Goal: Obtain resource: Obtain resource

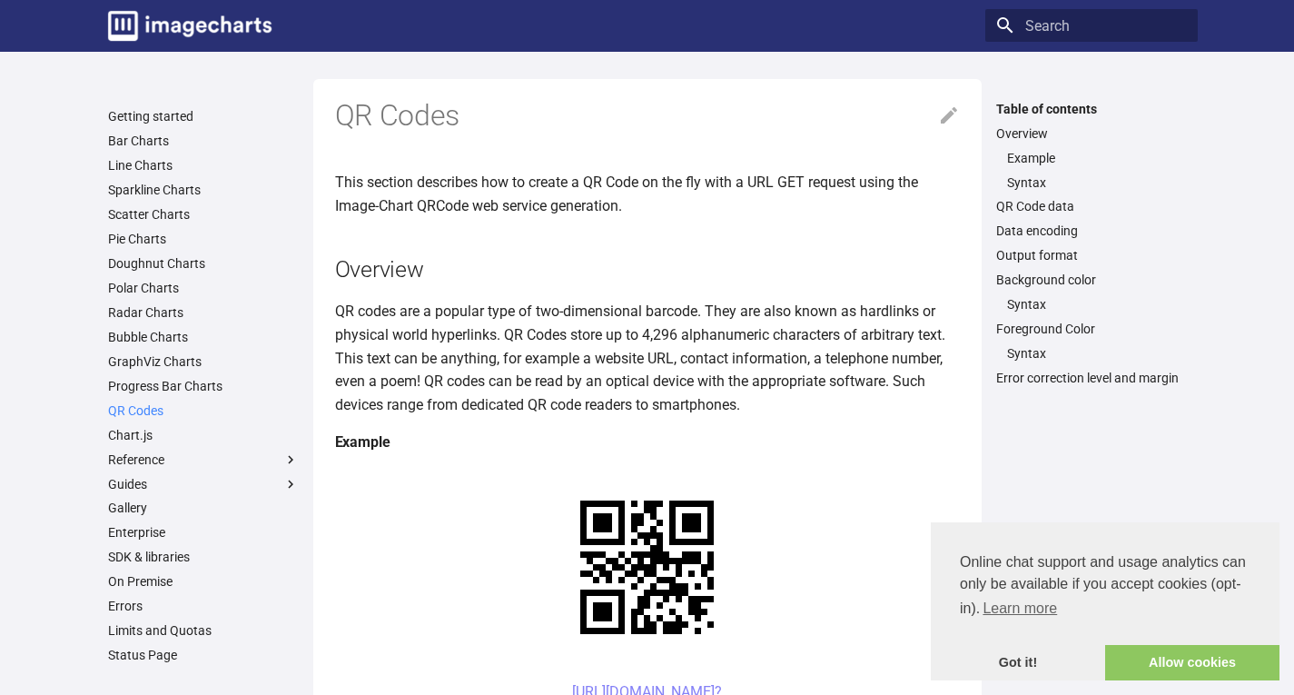
click at [124, 410] on link "QR Codes" at bounding box center [203, 410] width 191 height 16
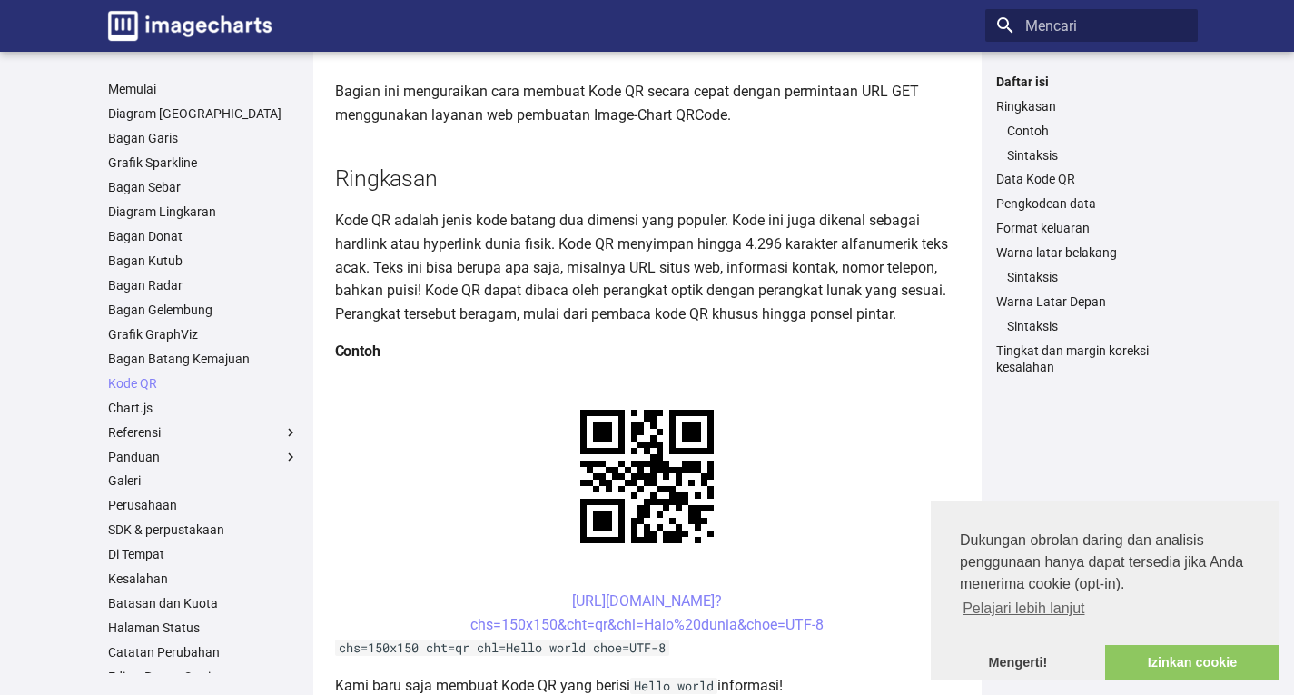
scroll to position [152, 0]
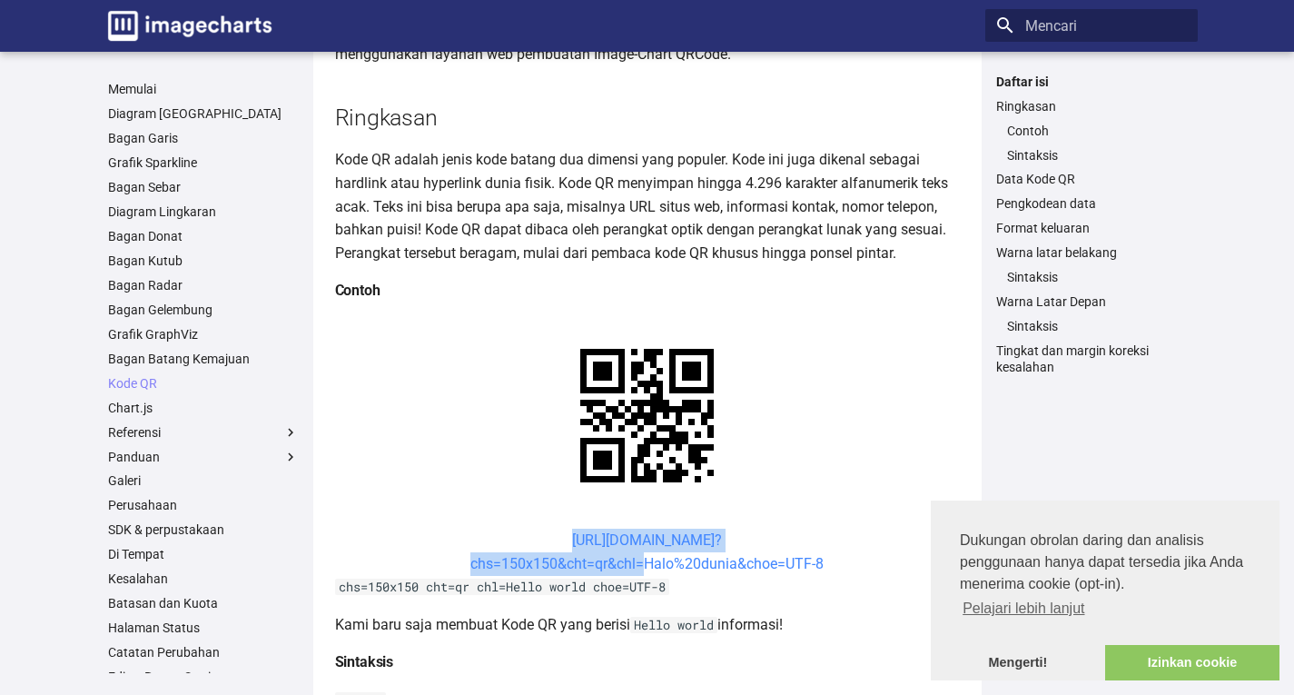
drag, startPoint x: 519, startPoint y: 355, endPoint x: 642, endPoint y: 389, distance: 127.1
click at [642, 528] on center "https://image-charts.com/chart? chs=150x150&cht=qr&chl=Halo%20dunia&choe=UTF-8" at bounding box center [647, 551] width 625 height 46
copy link "[URL][DOMAIN_NAME]? chs=150x150&cht=qr&chl="
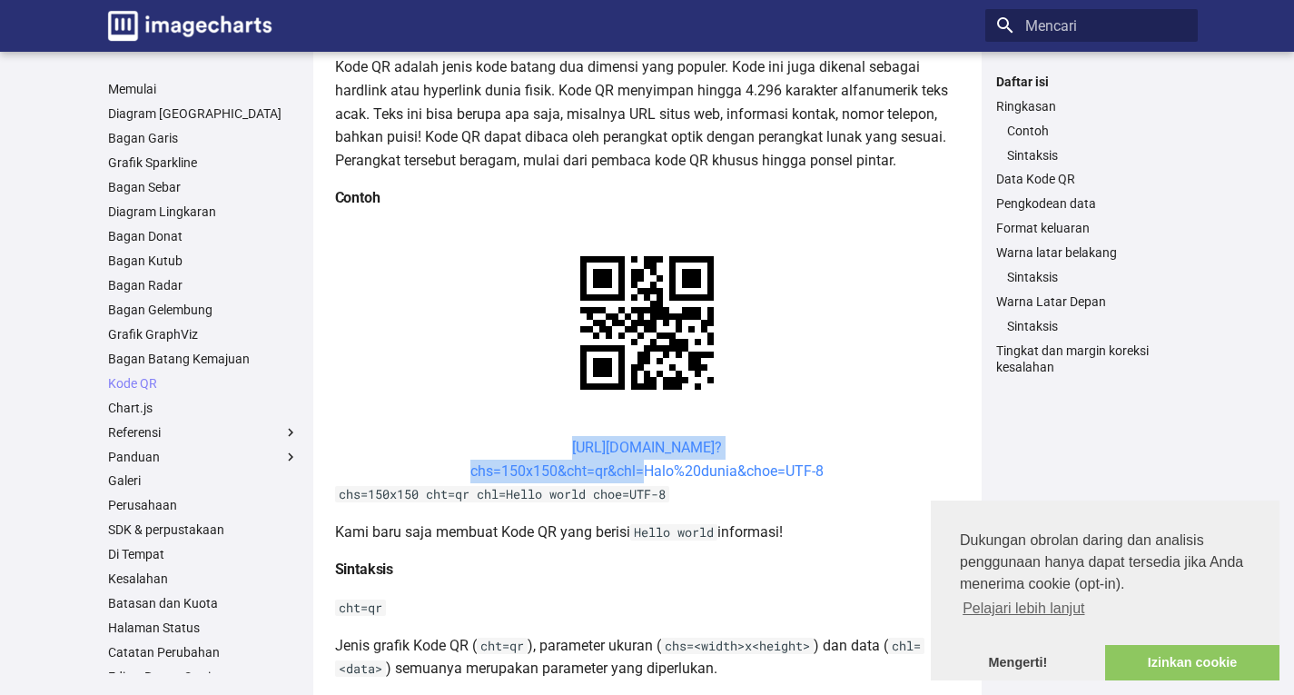
scroll to position [302, 0]
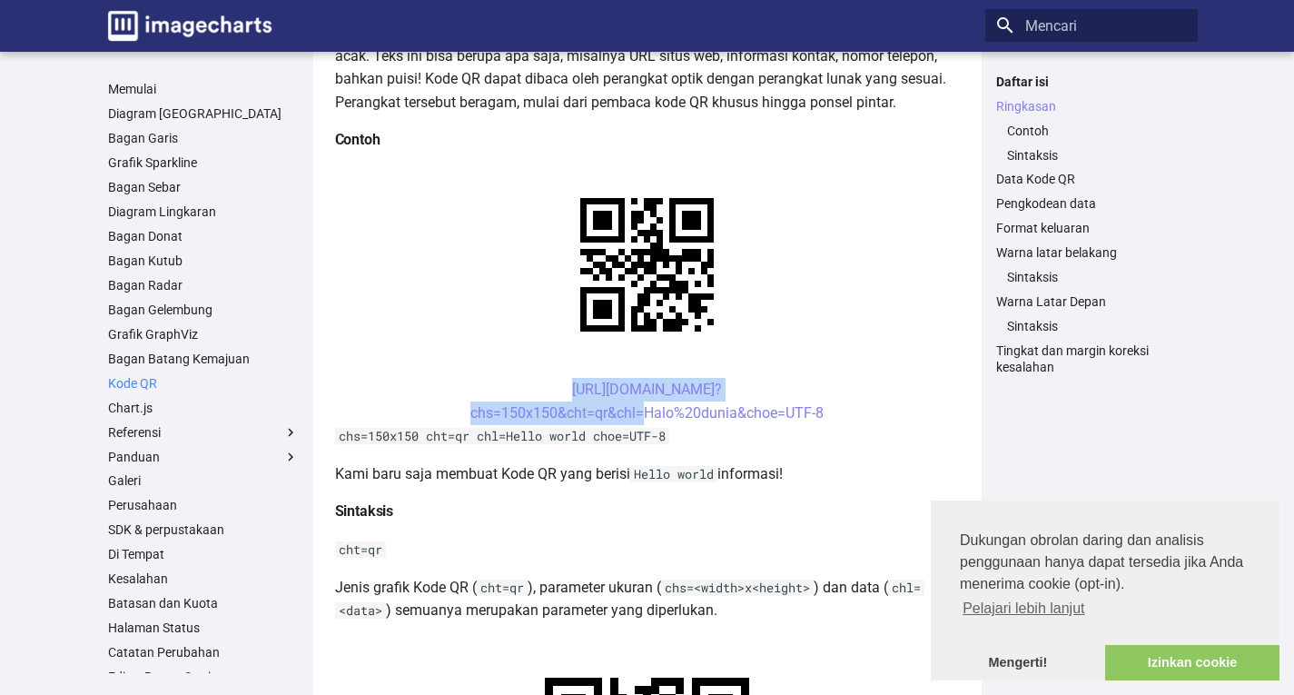
click at [141, 382] on font "Kode QR" at bounding box center [132, 383] width 49 height 15
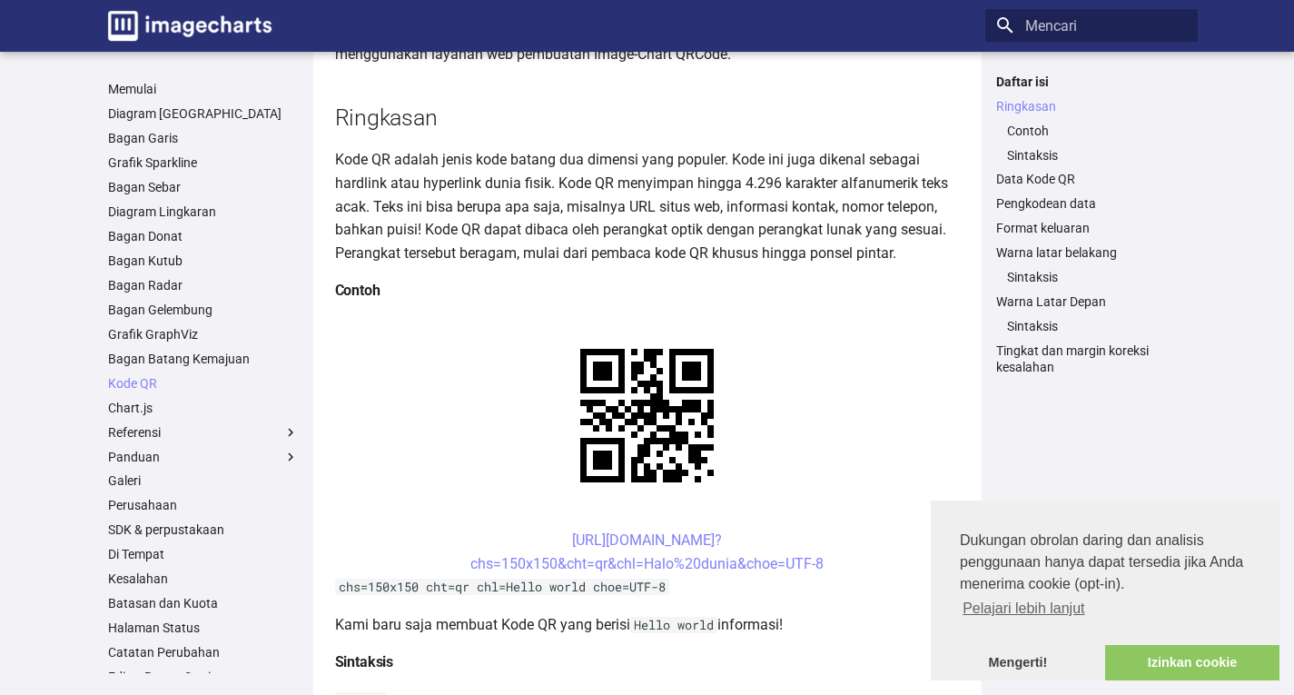
scroll to position [302, 0]
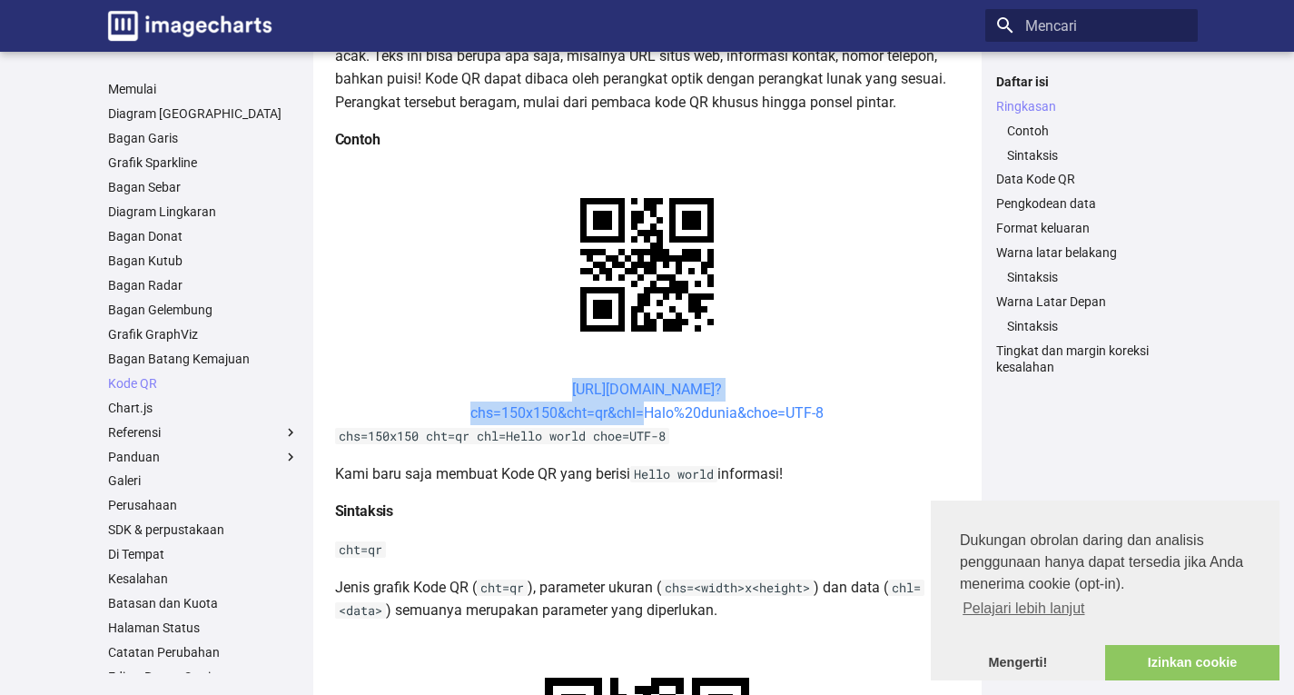
drag, startPoint x: 506, startPoint y: 379, endPoint x: 642, endPoint y: 414, distance: 140.5
click at [642, 414] on center "https://image-charts.com/chart? chs=150x150&cht=qr&chl=Halo%20dunia&choe=UTF-8" at bounding box center [647, 401] width 625 height 46
copy link "https://image-charts.com/chart? chs=150x150&cht=qr&chl="
click at [143, 384] on font "Kode QR" at bounding box center [132, 383] width 49 height 15
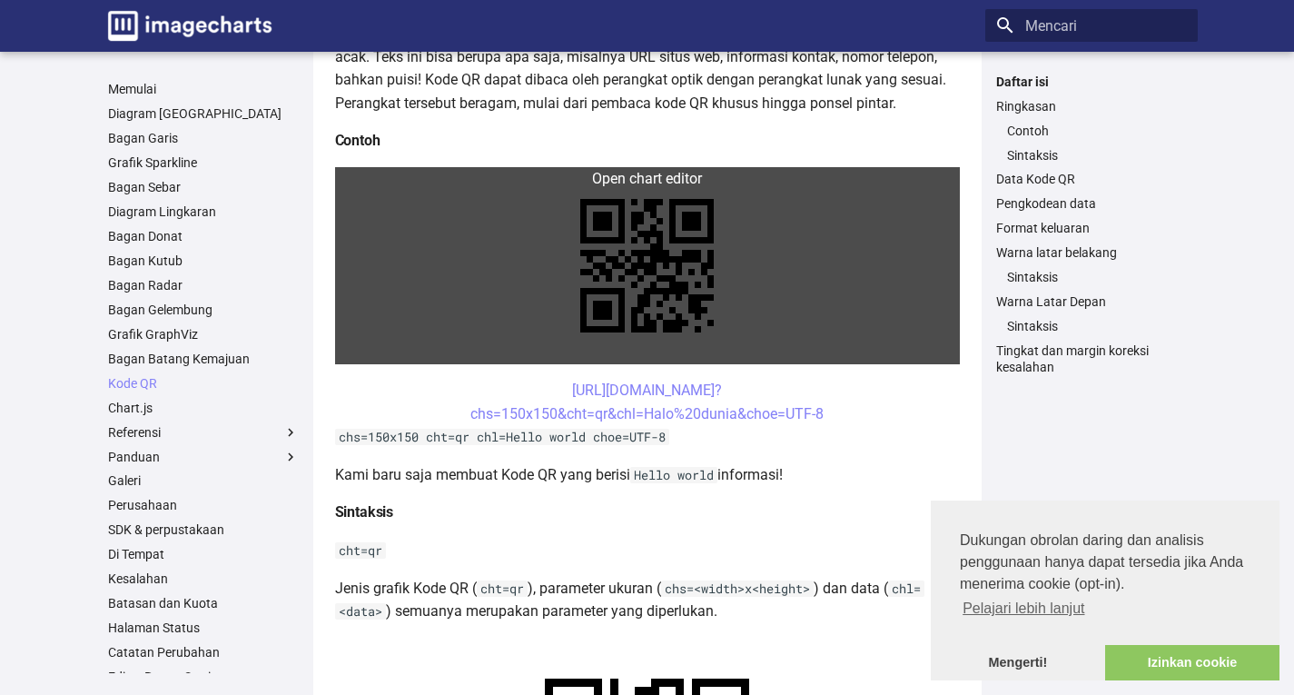
scroll to position [302, 0]
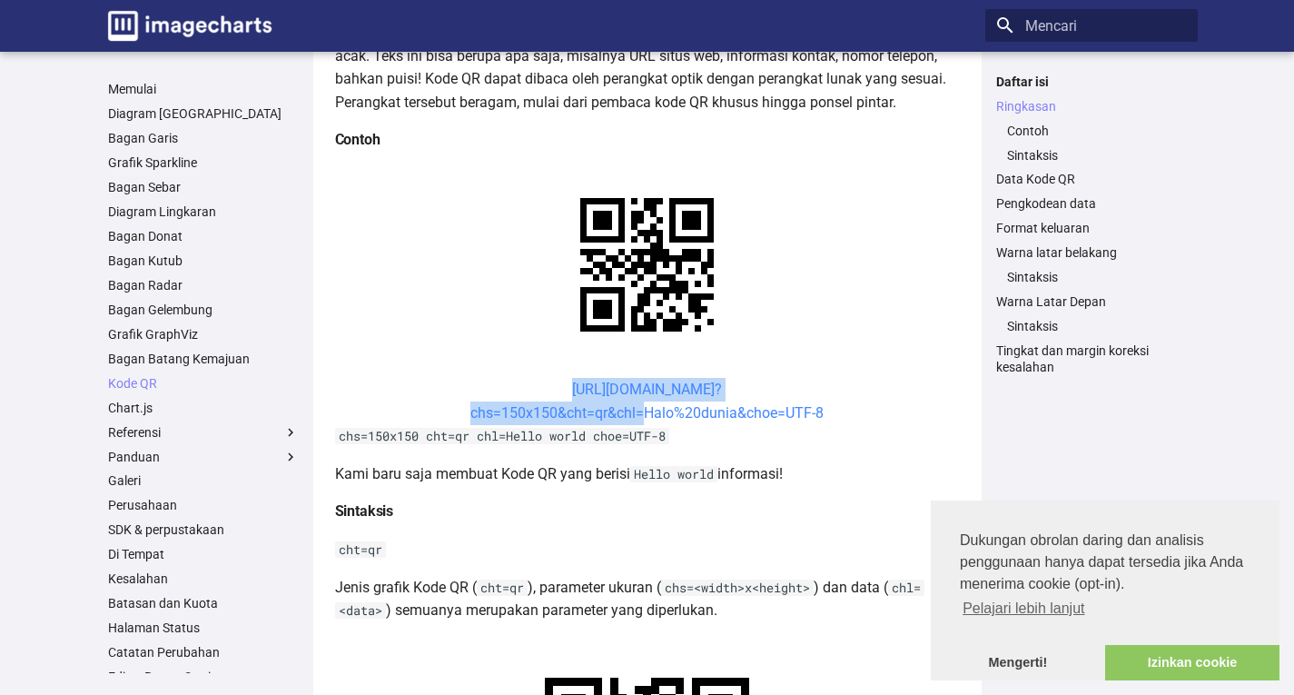
drag, startPoint x: 529, startPoint y: 386, endPoint x: 645, endPoint y: 415, distance: 118.9
click at [645, 415] on center "[URL][DOMAIN_NAME]? chs=150x150&cht=qr&chl=Halo%20dunia&choe=UTF-8" at bounding box center [647, 401] width 625 height 46
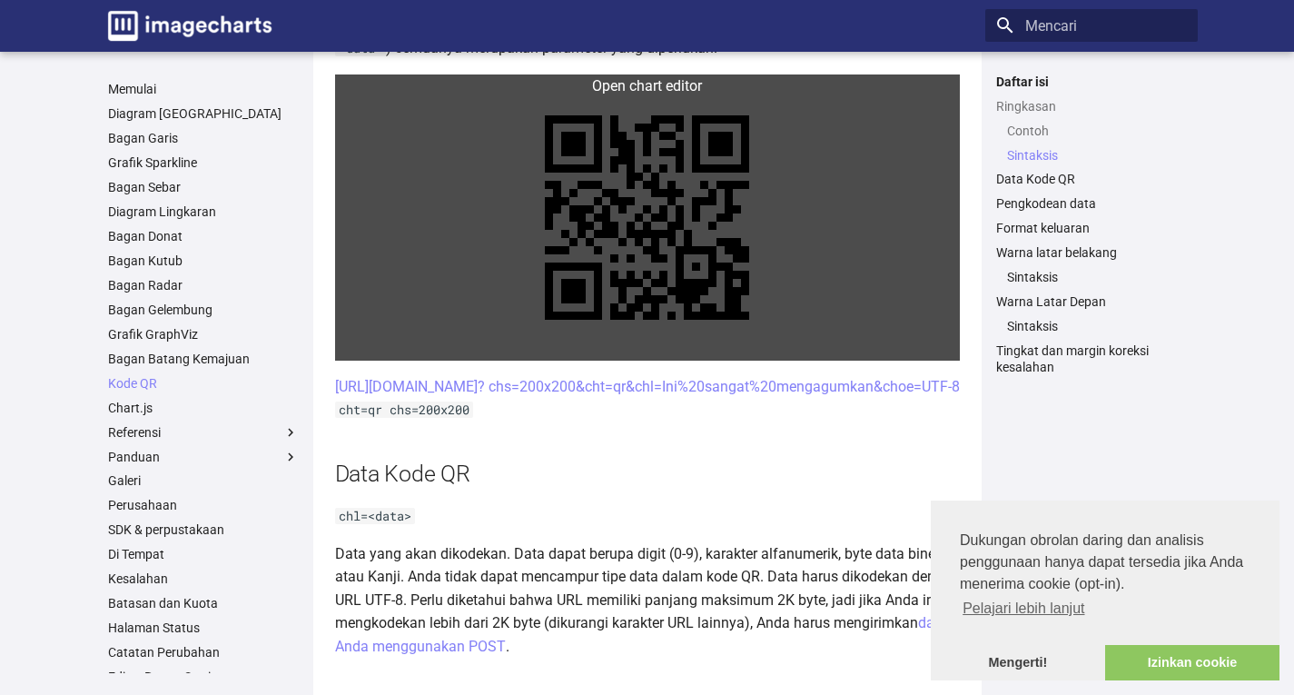
scroll to position [908, 0]
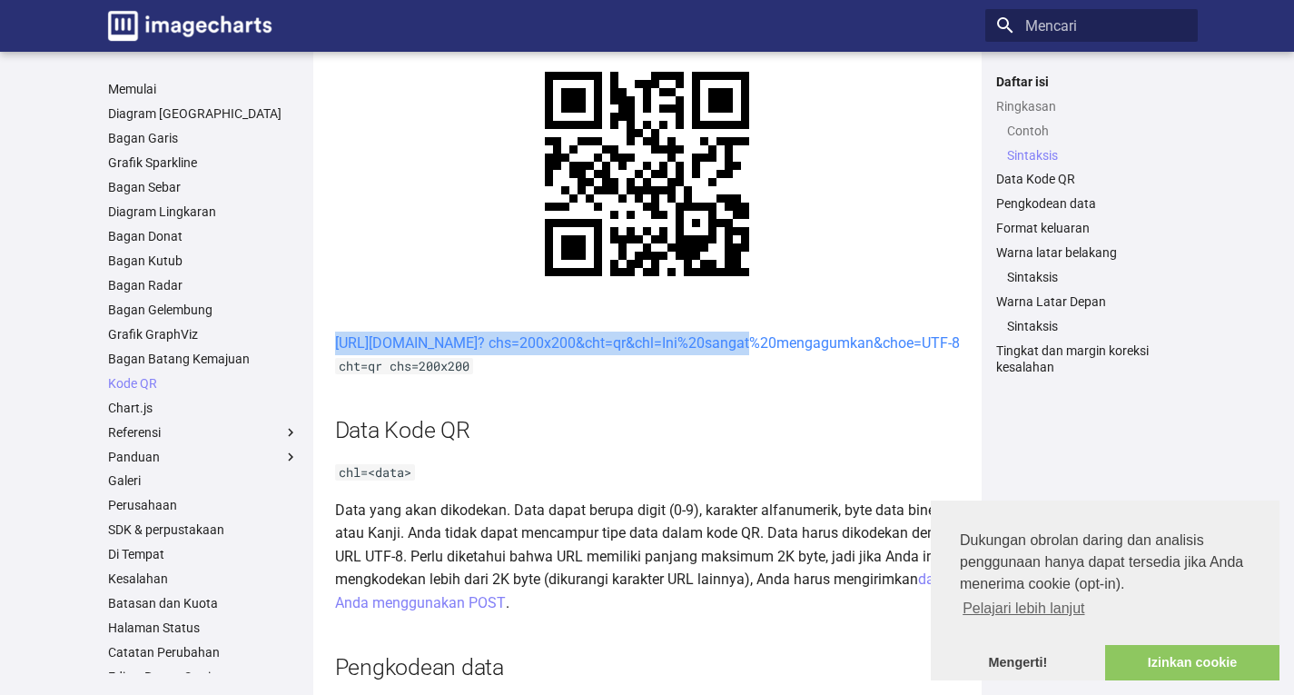
drag, startPoint x: 486, startPoint y: 330, endPoint x: 584, endPoint y: 370, distance: 105.9
click at [584, 355] on center "[URL][DOMAIN_NAME]? chs=200x200&cht=qr&chl=Ini%20sangat%20mengagumkan&choe=UTF-8" at bounding box center [647, 343] width 625 height 24
copy font "[URL][DOMAIN_NAME]? chs=200x200&cht=qr&chl="
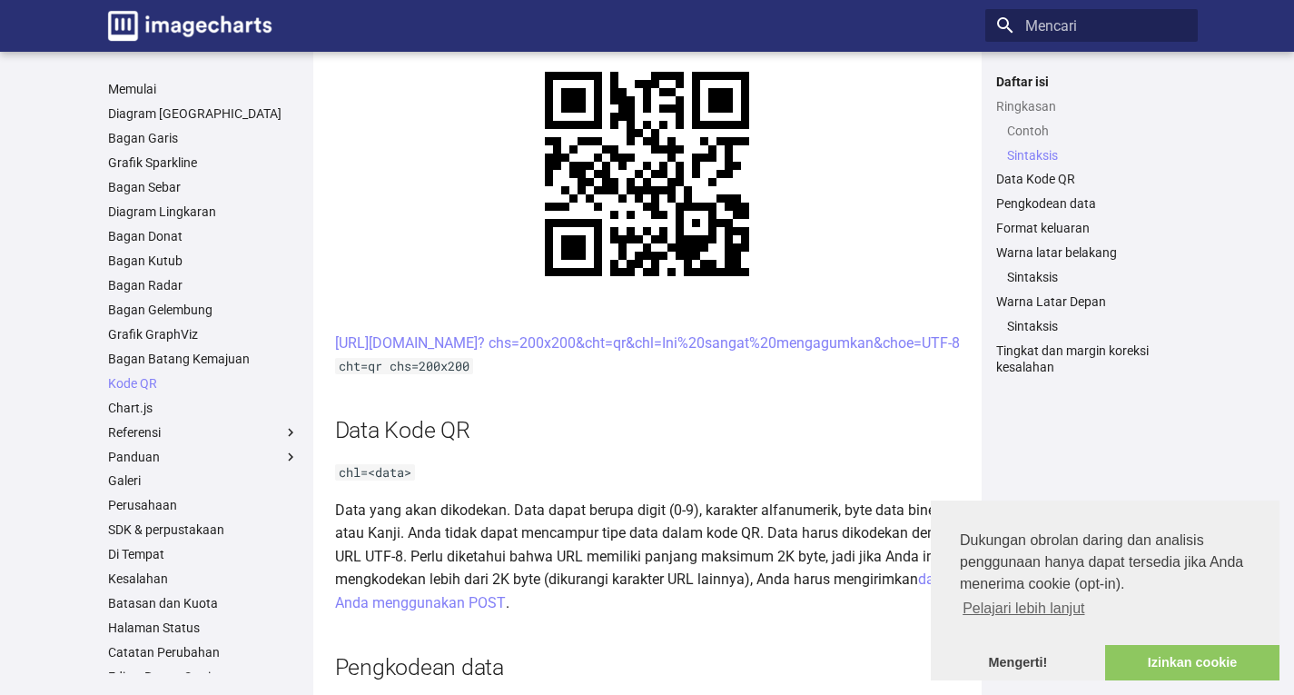
drag, startPoint x: 498, startPoint y: 335, endPoint x: 906, endPoint y: 368, distance: 408.9
click at [906, 355] on center "[URL][DOMAIN_NAME]? chs=200x200&cht=qr&chl=Ini%20sangat%20mengagumkan&choe=UTF-8" at bounding box center [647, 343] width 625 height 24
copy font "[URL][DOMAIN_NAME]? chs=200x200&cht=qr&chl=Ini%20sangat%20mengagumkan&choe=UTF-8"
